Goal: Find specific page/section: Find specific page/section

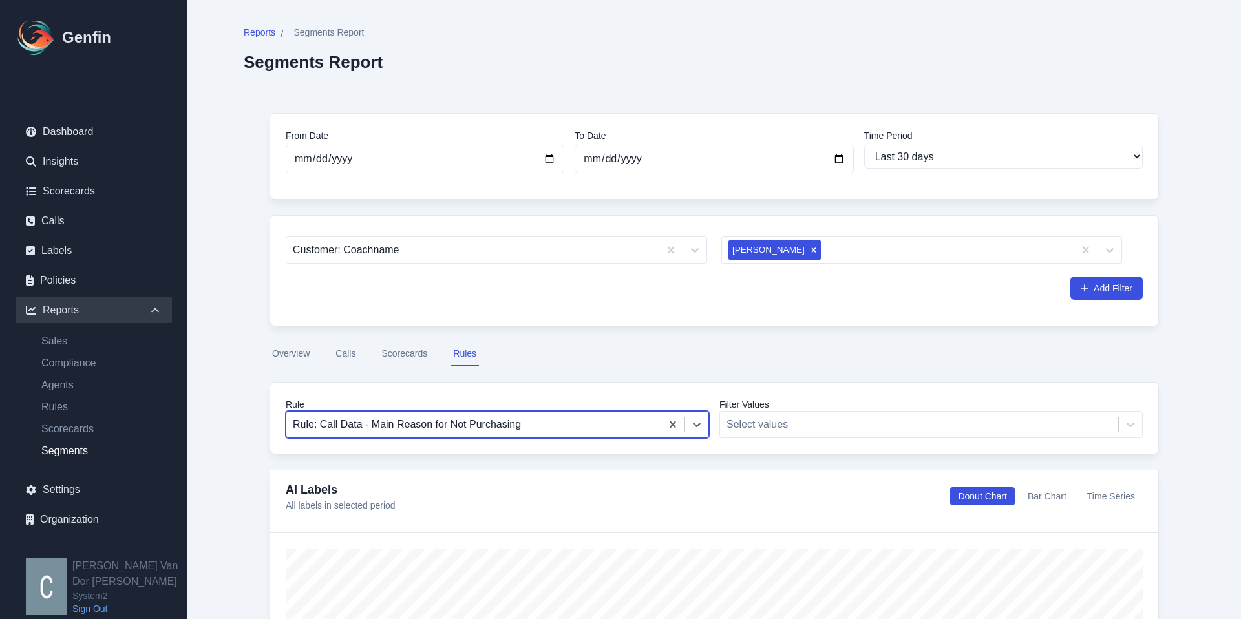
select select "30"
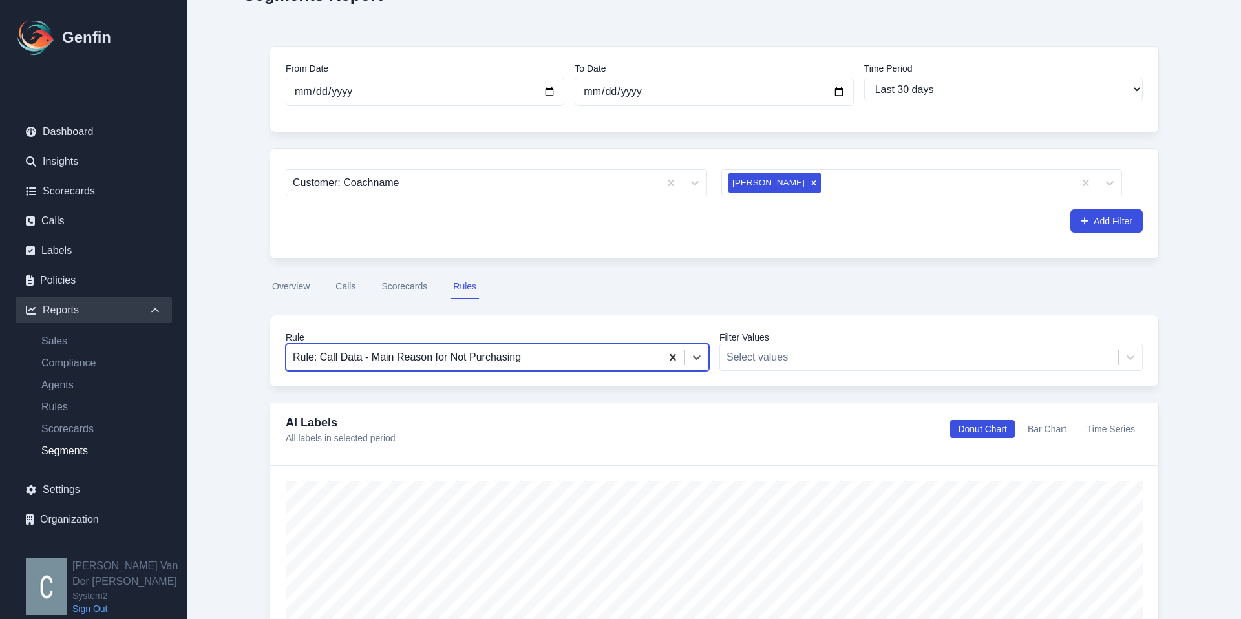
scroll to position [68, 0]
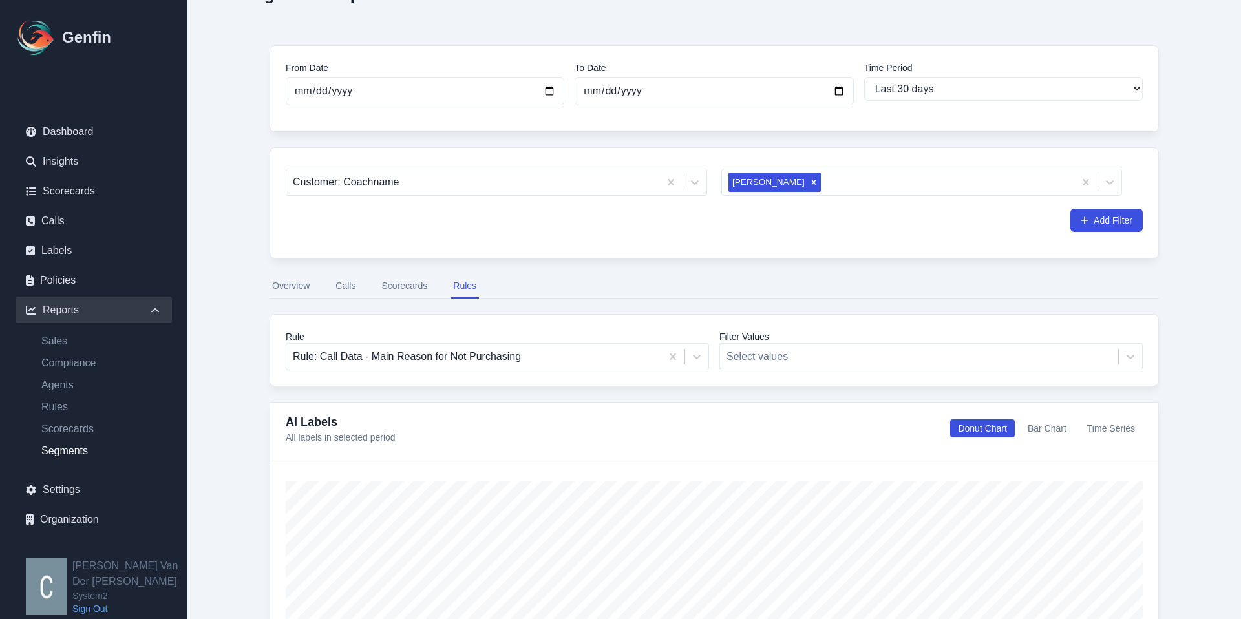
click at [414, 286] on button "Scorecards" at bounding box center [404, 286] width 51 height 25
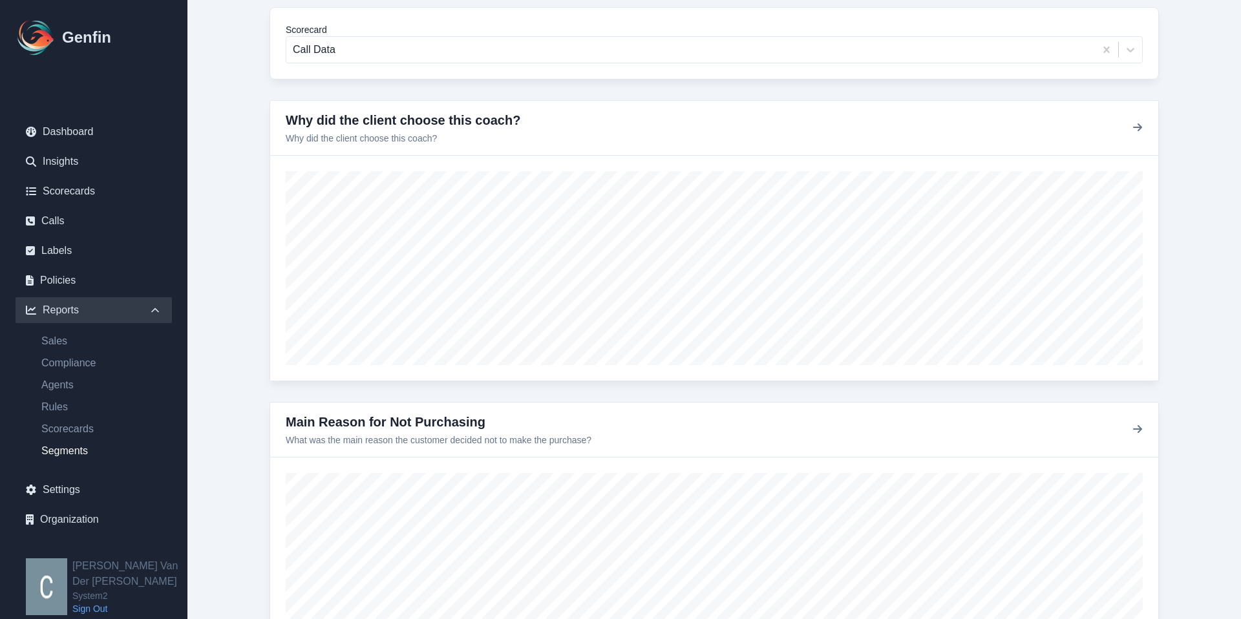
scroll to position [378, 0]
click at [1140, 124] on icon "button" at bounding box center [1137, 124] width 9 height 8
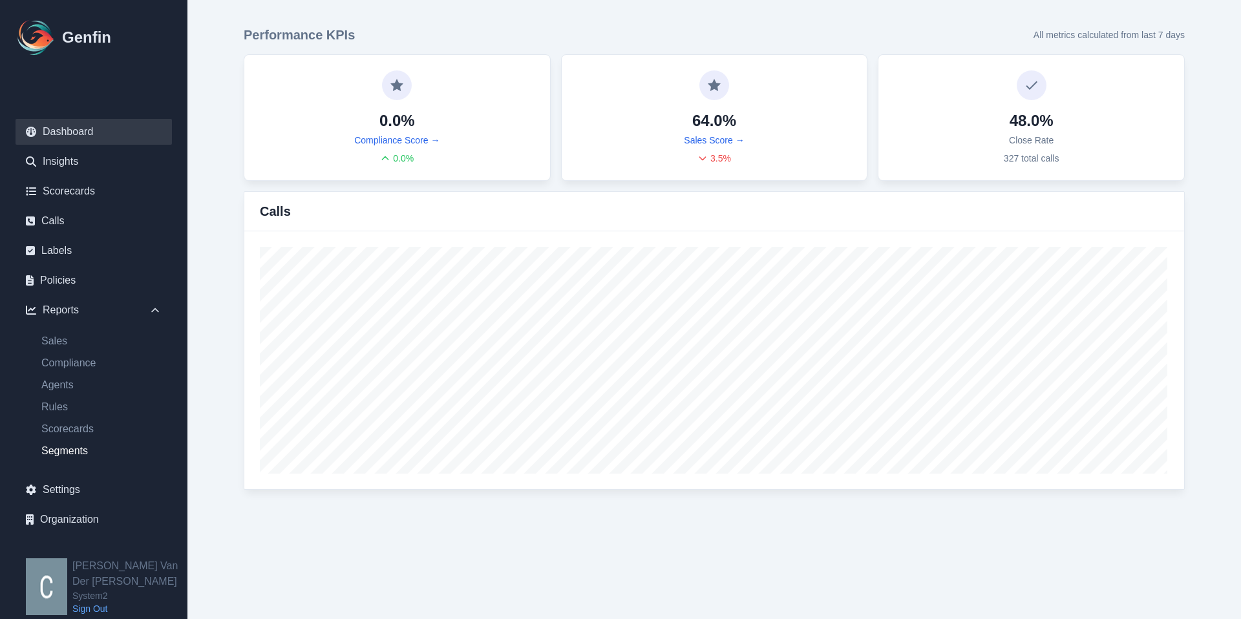
click at [54, 454] on link "Segments" at bounding box center [101, 451] width 141 height 16
select select "14"
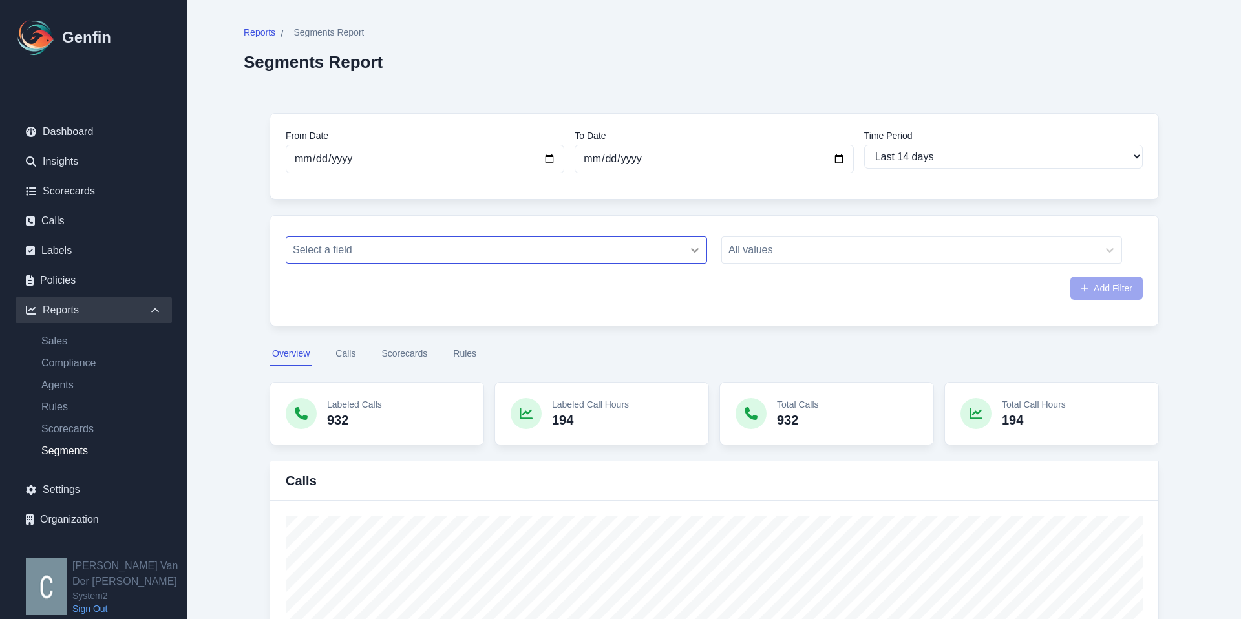
click at [691, 248] on icon at bounding box center [695, 250] width 13 height 13
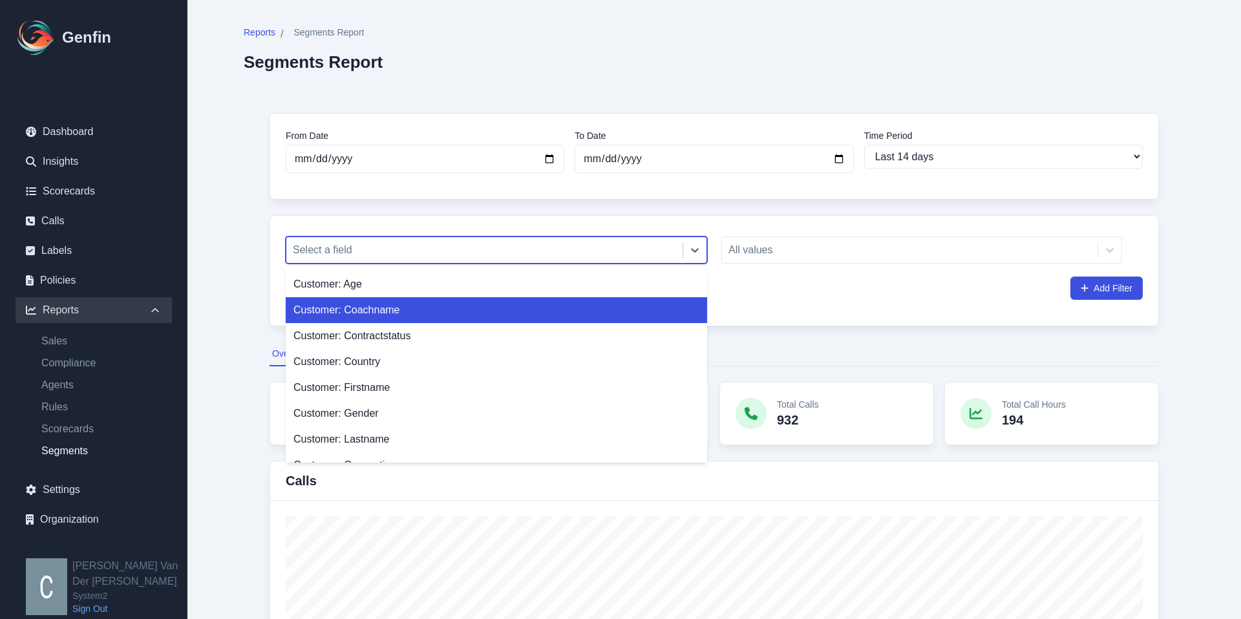
click at [422, 315] on div "Customer: Coachname" at bounding box center [497, 310] width 422 height 26
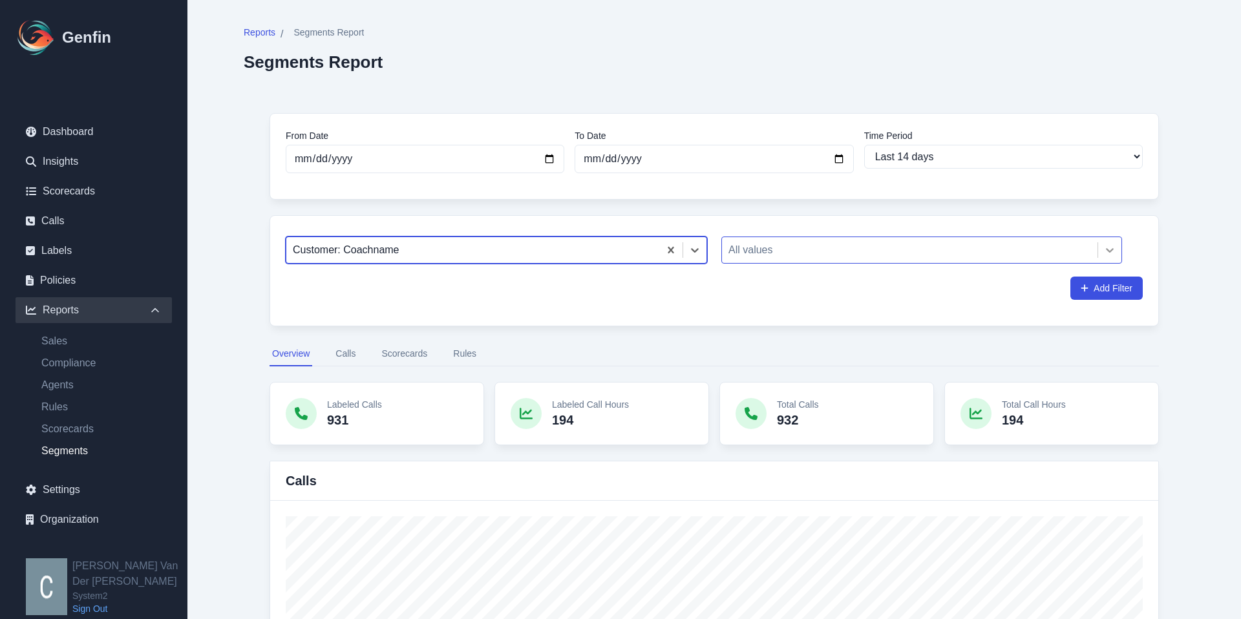
click at [1109, 253] on icon at bounding box center [1110, 250] width 13 height 13
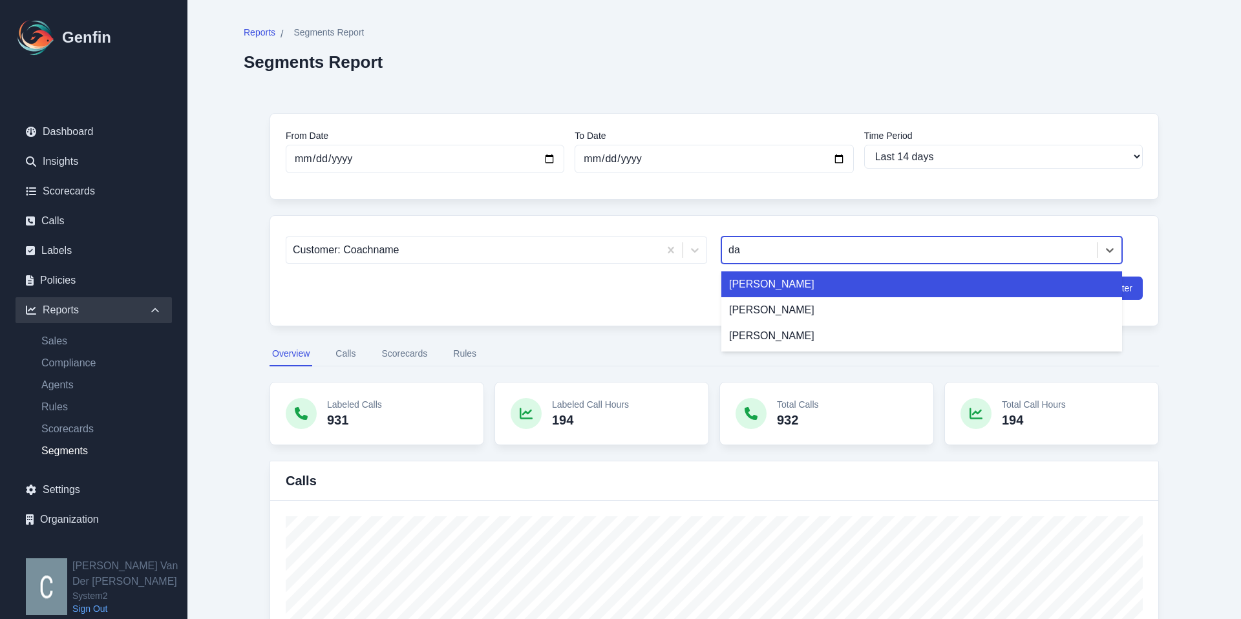
type input "dal"
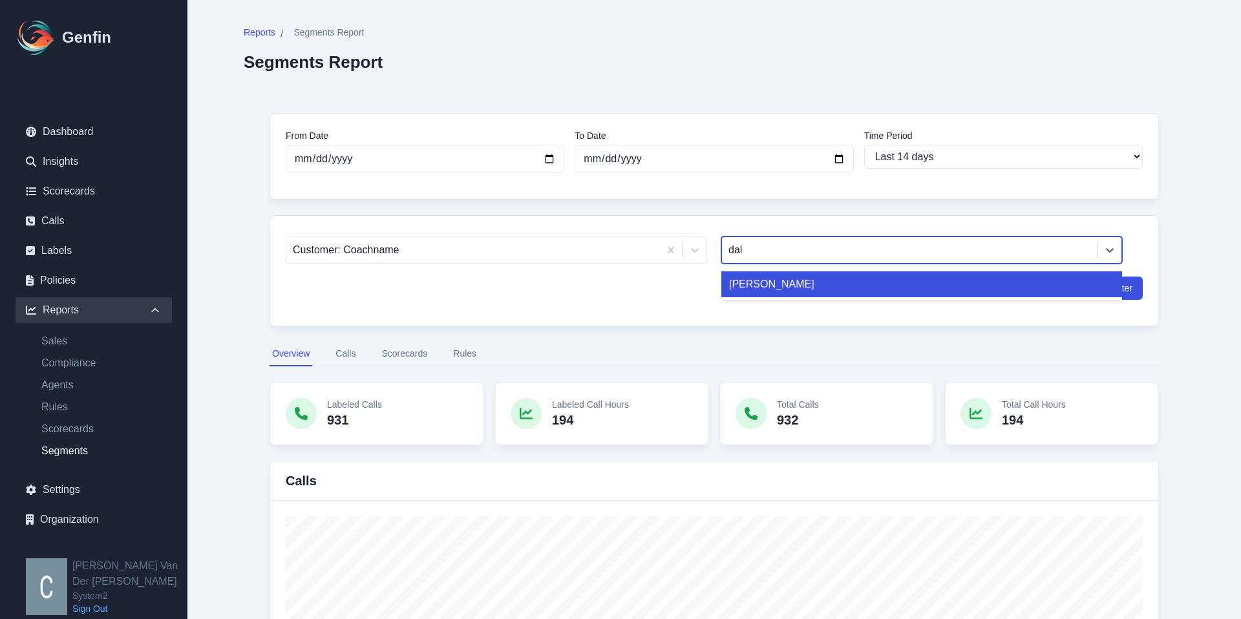
click at [767, 286] on div "[PERSON_NAME]" at bounding box center [921, 285] width 401 height 26
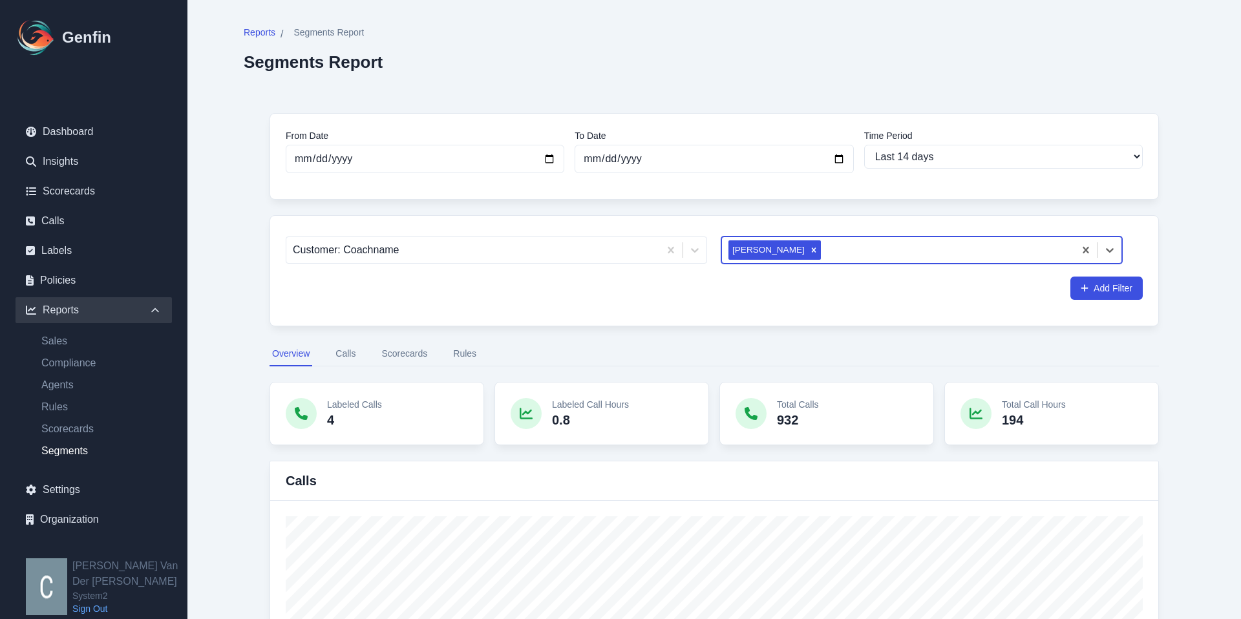
click at [403, 354] on button "Scorecards" at bounding box center [404, 354] width 51 height 25
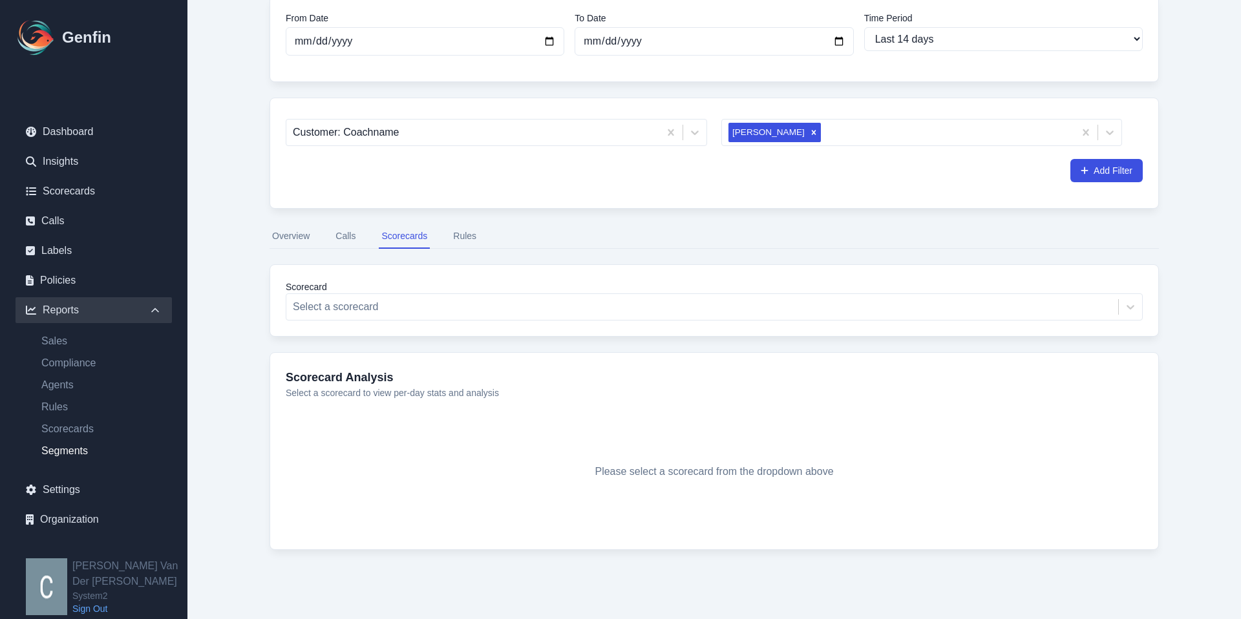
scroll to position [121, 0]
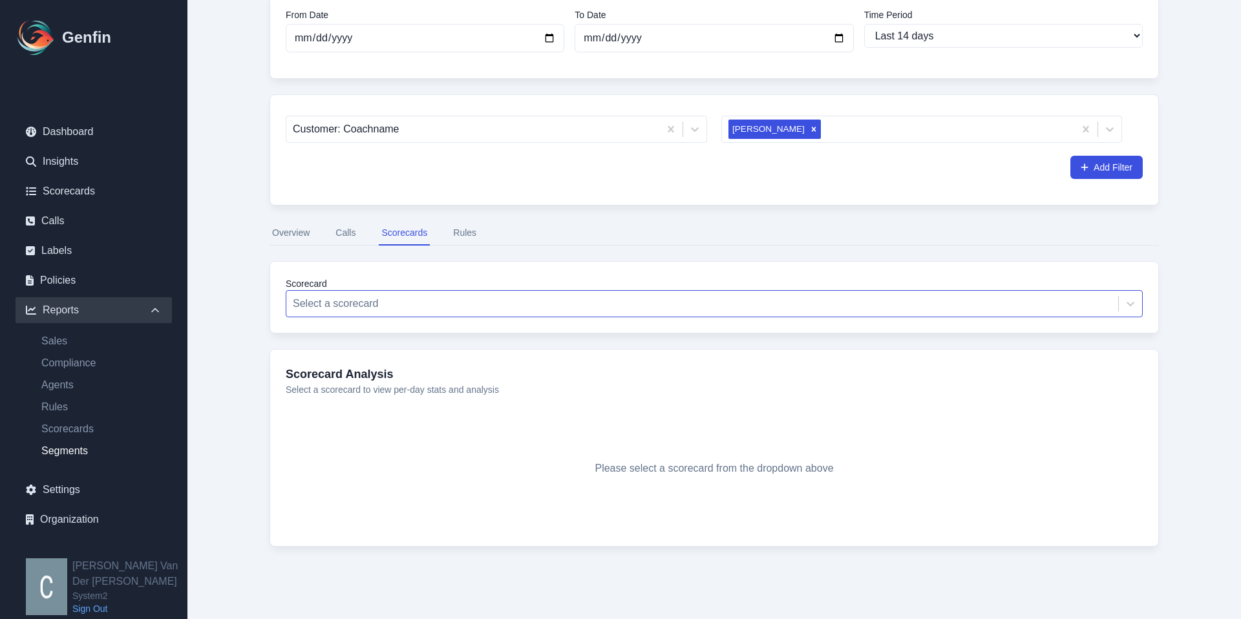
click at [629, 299] on div at bounding box center [702, 304] width 819 height 18
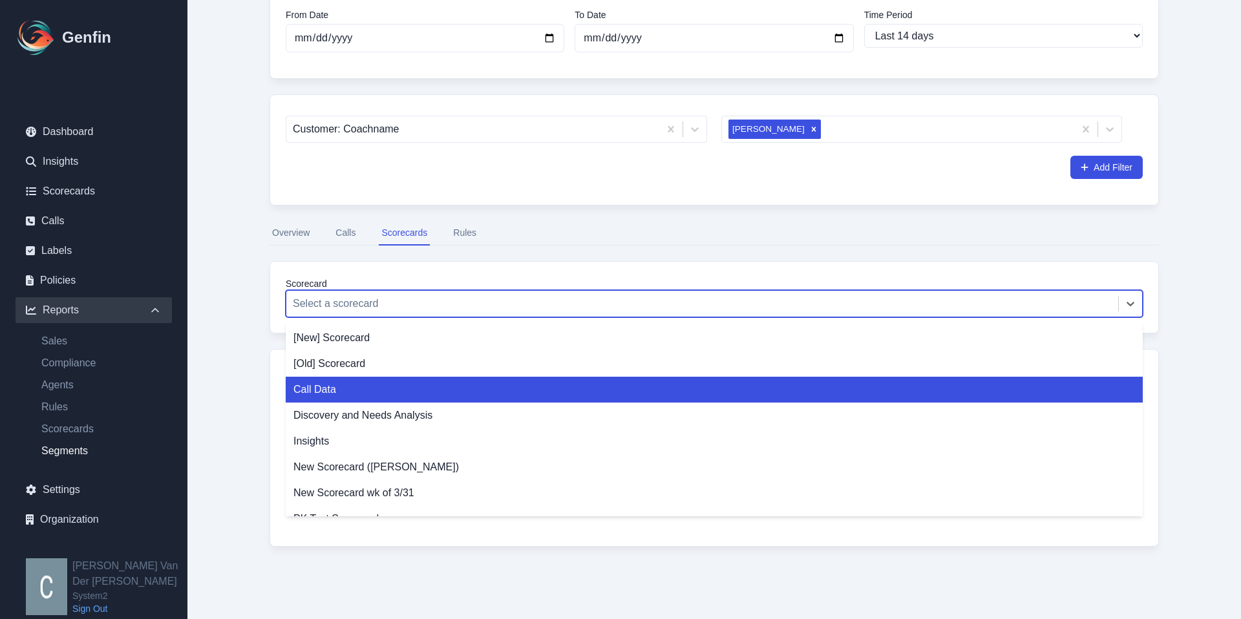
click at [345, 394] on div "Call Data" at bounding box center [714, 390] width 857 height 26
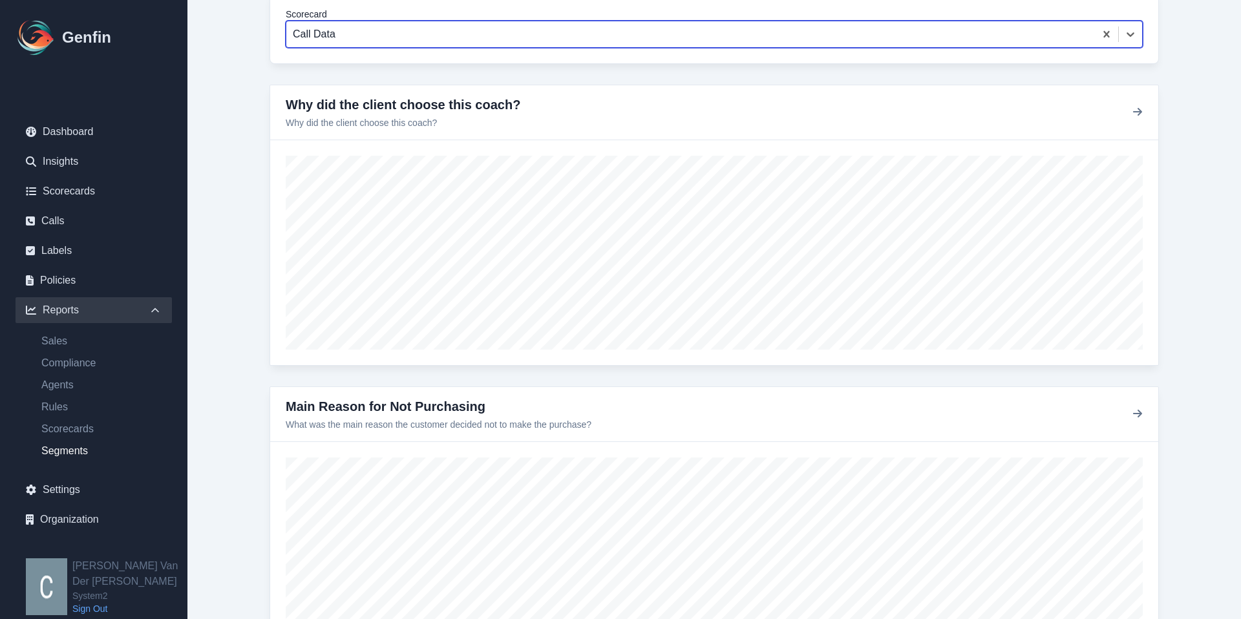
scroll to position [274, 0]
